Goal: Contribute content

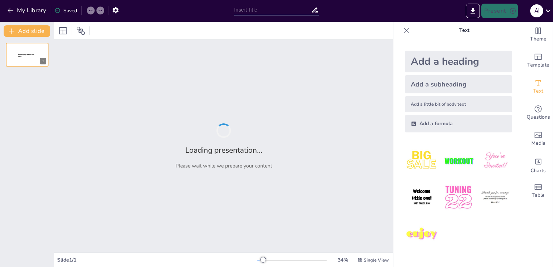
type input "Procedures for Survey and Certification Issuance"
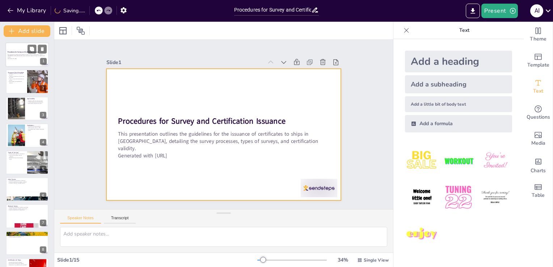
click at [20, 62] on div at bounding box center [26, 54] width 43 height 25
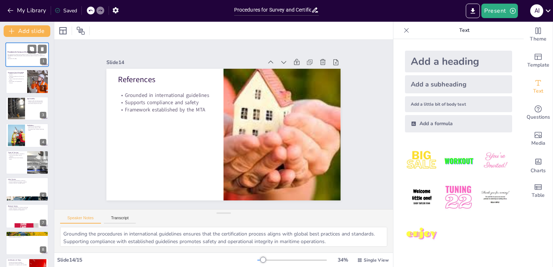
type textarea "Ensuring the safe operation of ships is paramount for protecting lives and the …"
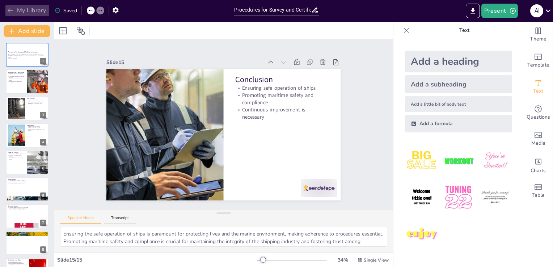
click at [11, 12] on icon "button" at bounding box center [10, 10] width 7 height 7
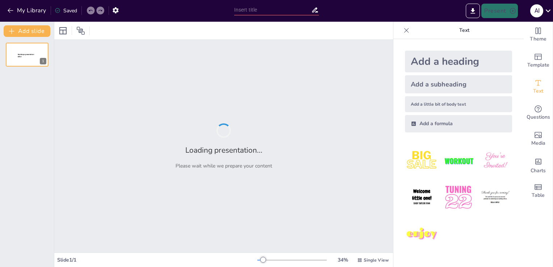
type input "Procedure for Survey and Certification issuance"
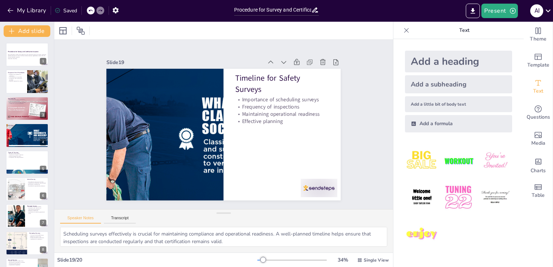
type textarea "Established procedures are vital for ensuring that all stakeholders understand …"
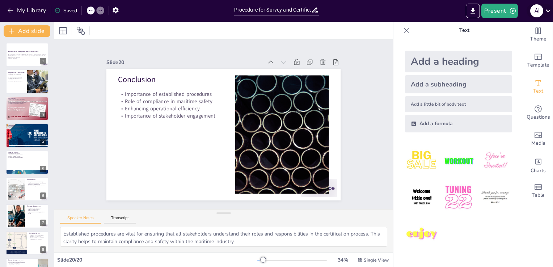
click at [548, 12] on icon at bounding box center [549, 11] width 10 height 10
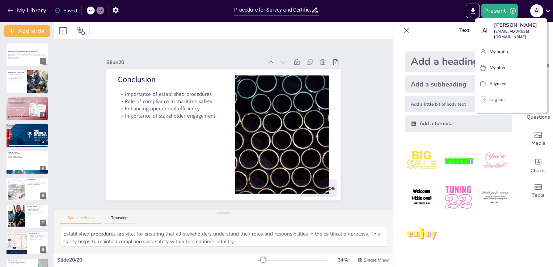
click at [498, 95] on button "Log out" at bounding box center [511, 100] width 66 height 12
